Goal: Communication & Community: Answer question/provide support

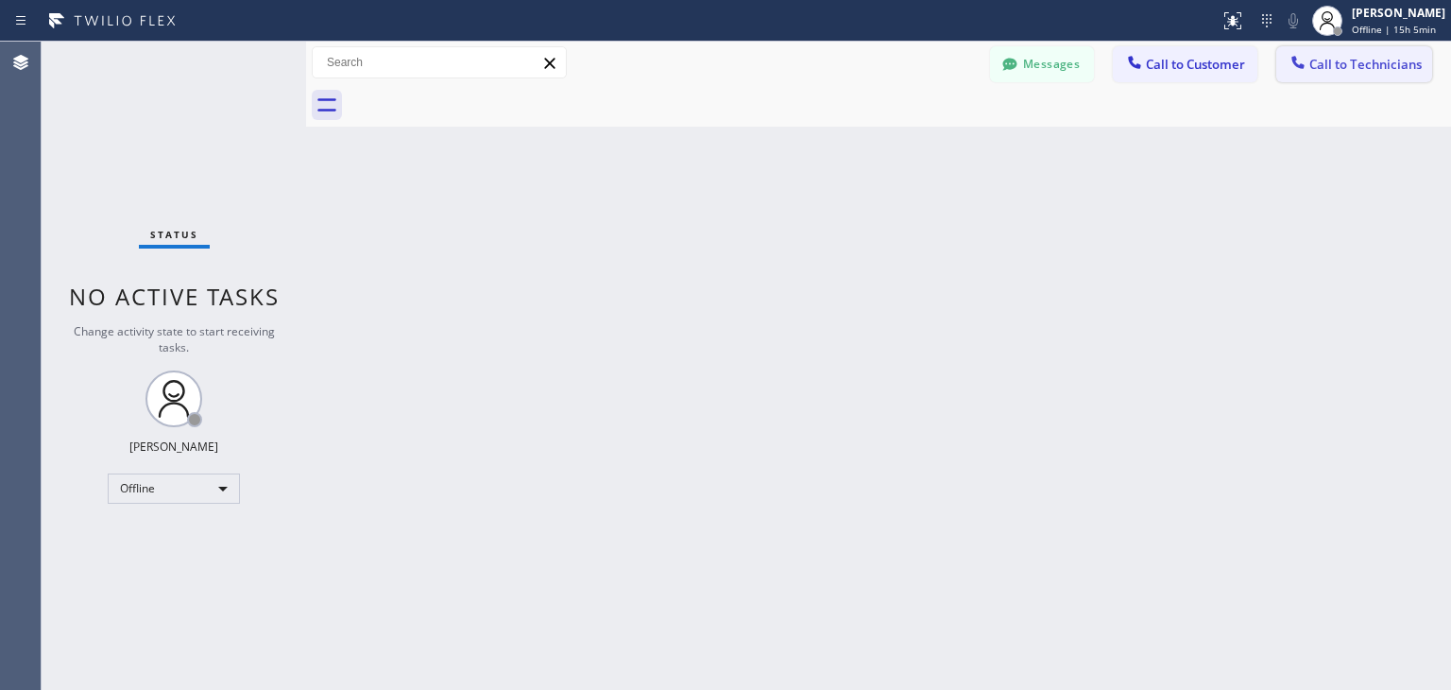
click at [1389, 72] on span "Call to Technicians" at bounding box center [1366, 64] width 112 height 17
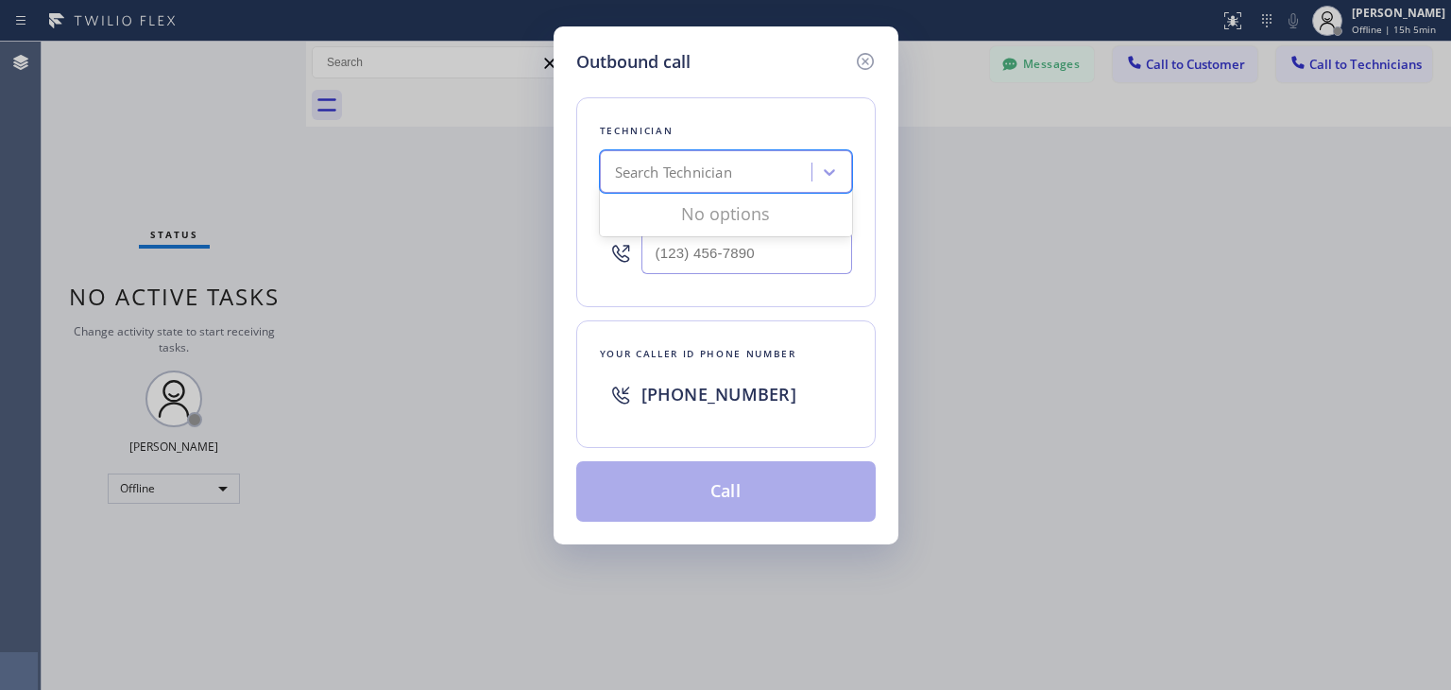
click at [731, 172] on div "Search Technician" at bounding box center [673, 173] width 117 height 22
type input "[PERSON_NAME]"
click at [720, 197] on div "[PERSON_NAME]" at bounding box center [726, 212] width 252 height 34
type input "[PHONE_NUMBER]"
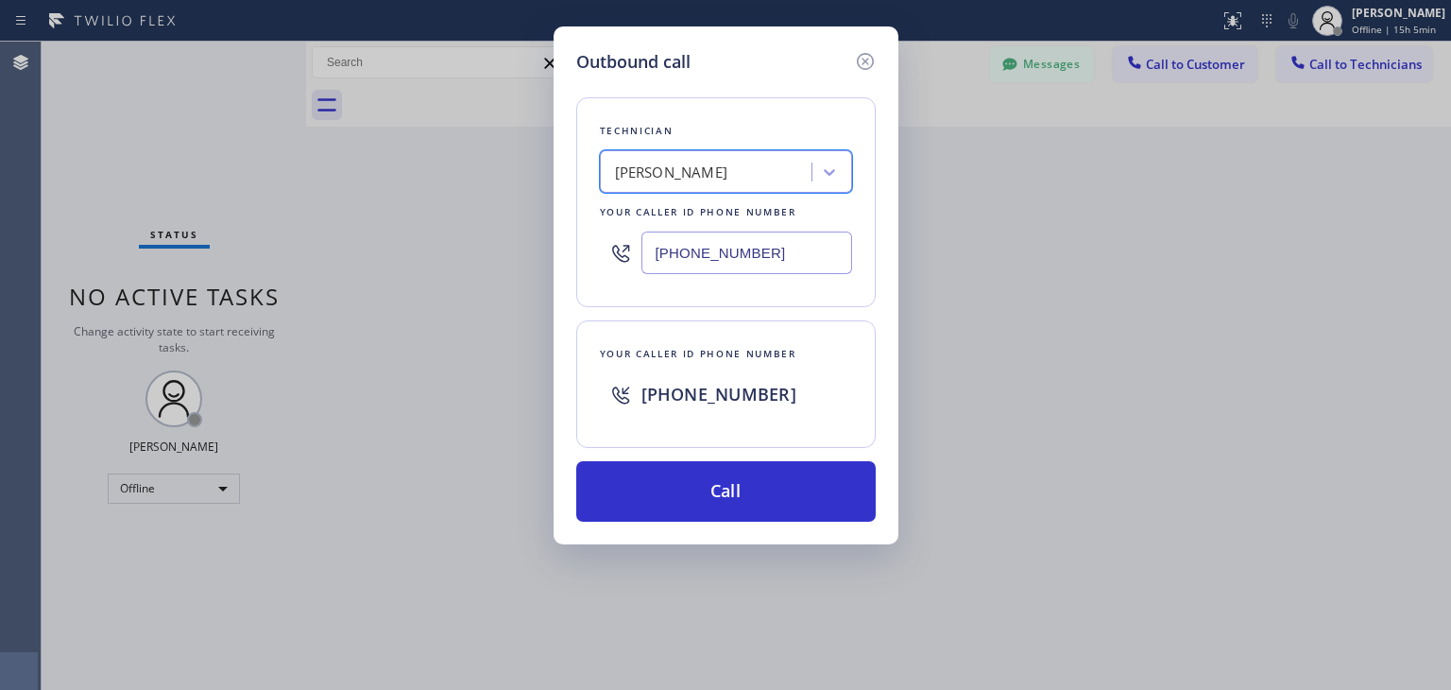
click at [771, 259] on input "[PHONE_NUMBER]" at bounding box center [747, 252] width 211 height 43
click at [869, 51] on icon at bounding box center [865, 61] width 23 height 23
